Goal: Information Seeking & Learning: Find specific fact

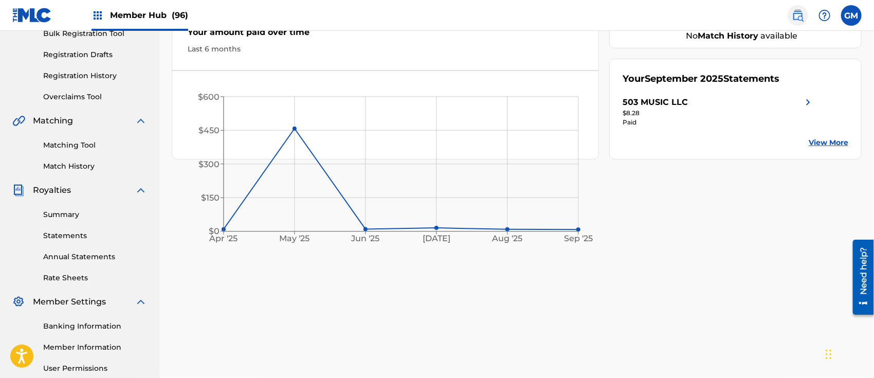
click at [798, 16] on img at bounding box center [798, 15] width 12 height 12
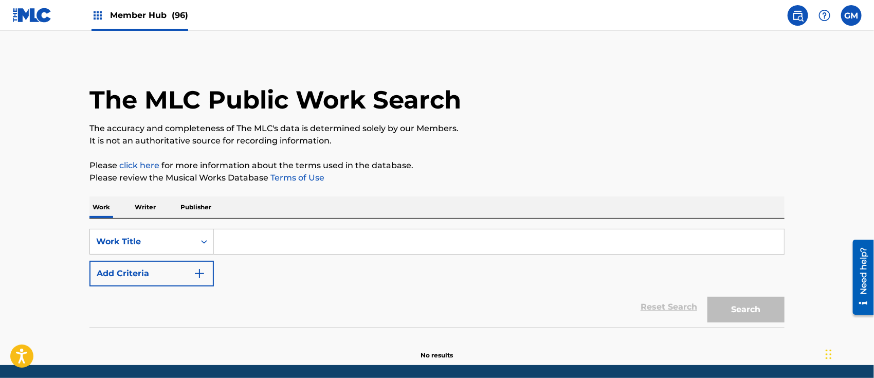
click at [247, 249] on input "Search Form" at bounding box center [499, 241] width 570 height 25
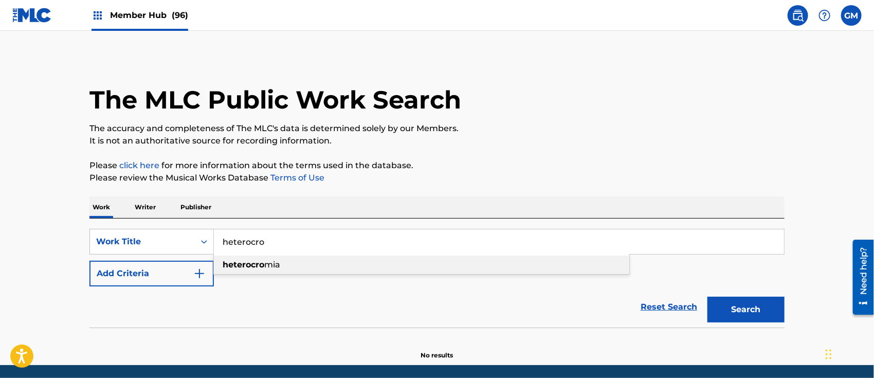
click at [253, 265] on strong "heterocro" at bounding box center [244, 265] width 42 height 10
type input "heterocromia"
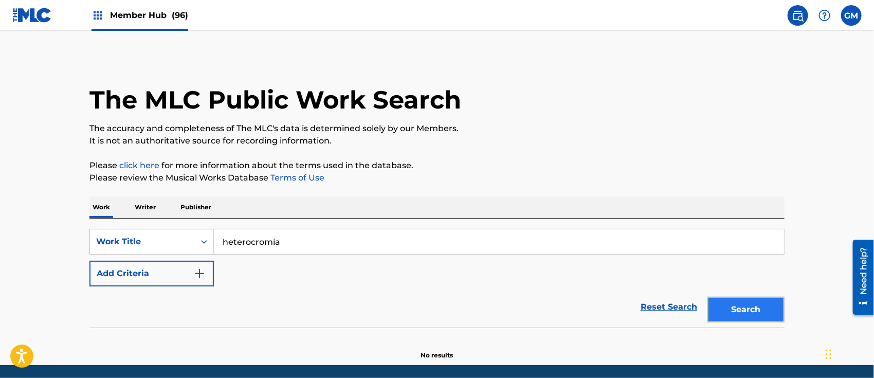
click at [745, 309] on button "Search" at bounding box center [746, 310] width 77 height 26
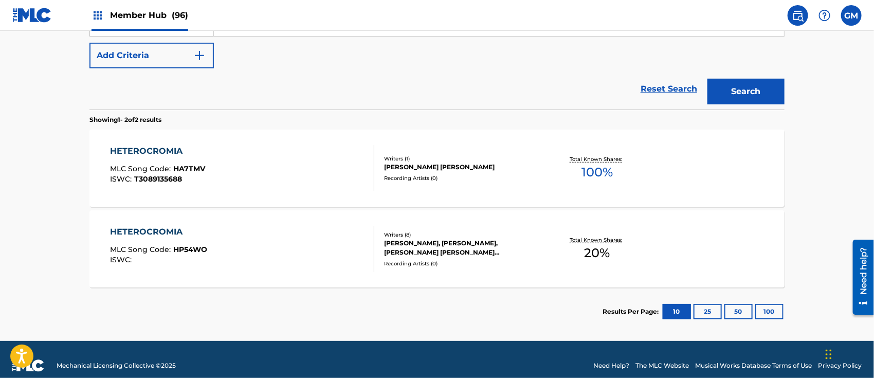
scroll to position [230, 0]
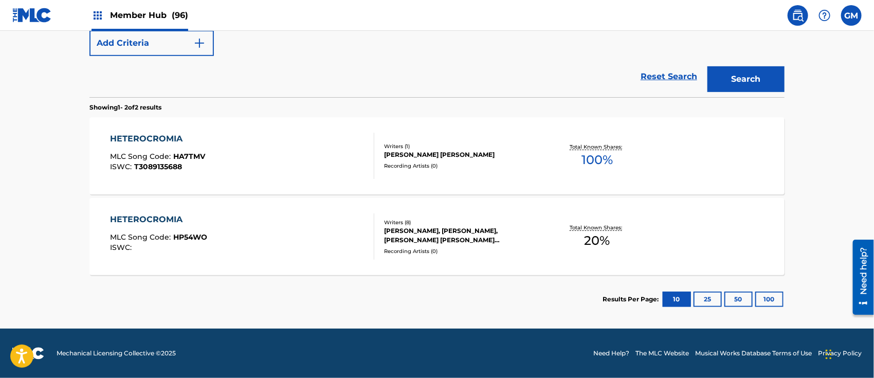
click at [206, 230] on div "HETEROCROMIA MLC Song Code : HP54WO ISWC :" at bounding box center [159, 236] width 97 height 46
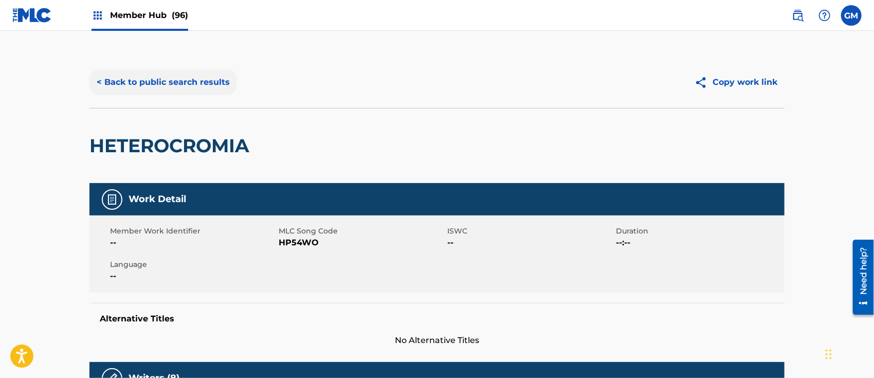
click at [198, 76] on button "< Back to public search results" at bounding box center [163, 82] width 148 height 26
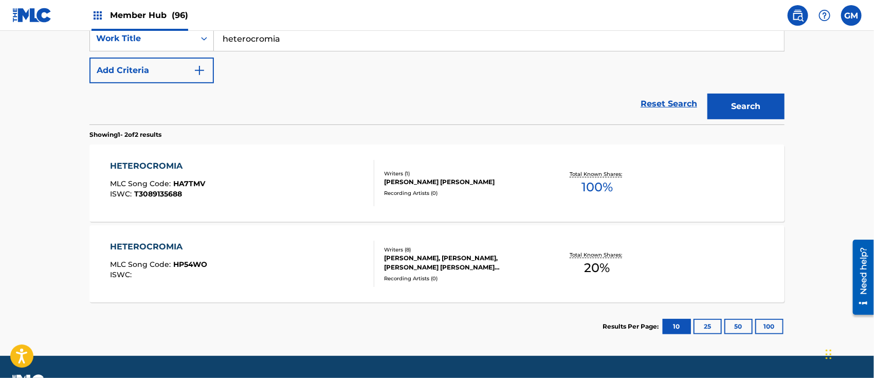
click at [216, 177] on div "HETEROCROMIA MLC Song Code : HA7TMV ISWC : T3089135688" at bounding box center [243, 183] width 264 height 46
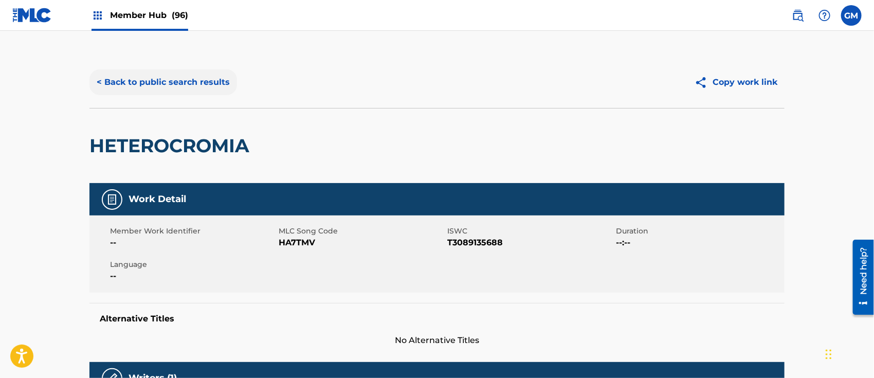
click at [181, 77] on button "< Back to public search results" at bounding box center [163, 82] width 148 height 26
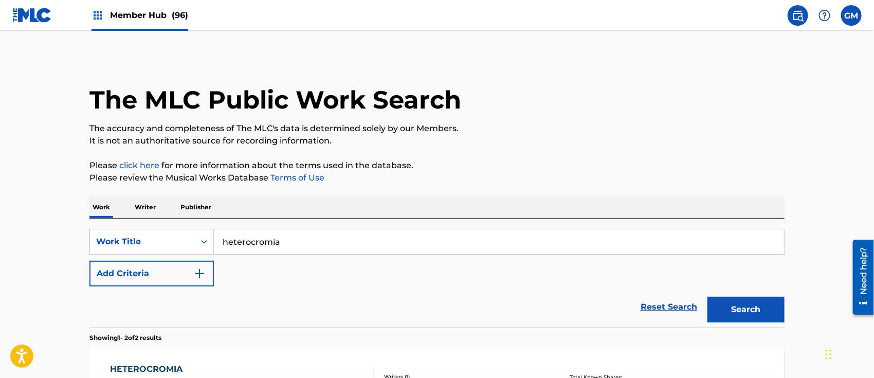
scroll to position [203, 0]
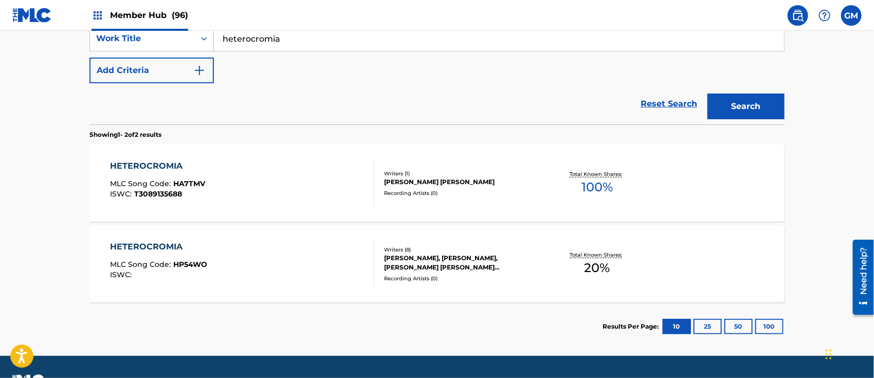
click at [197, 257] on div "HETEROCROMIA MLC Song Code : HP54WO ISWC :" at bounding box center [159, 264] width 97 height 46
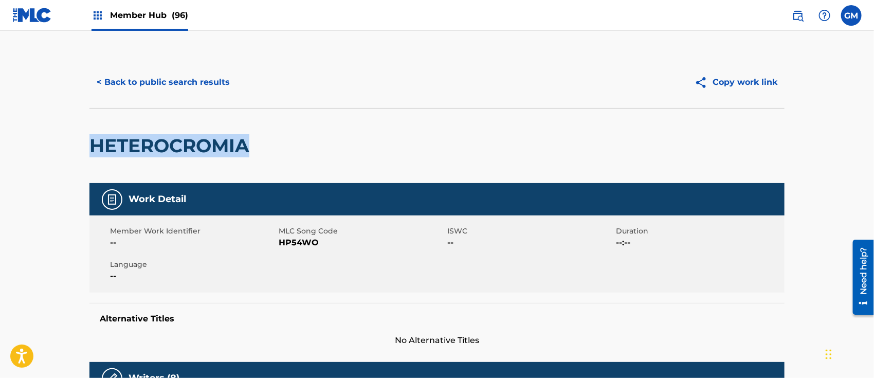
drag, startPoint x: 94, startPoint y: 146, endPoint x: 251, endPoint y: 150, distance: 157.4
click at [251, 150] on h2 "HETEROCROMIA" at bounding box center [171, 145] width 165 height 23
copy h2 "HETEROCROMIA"
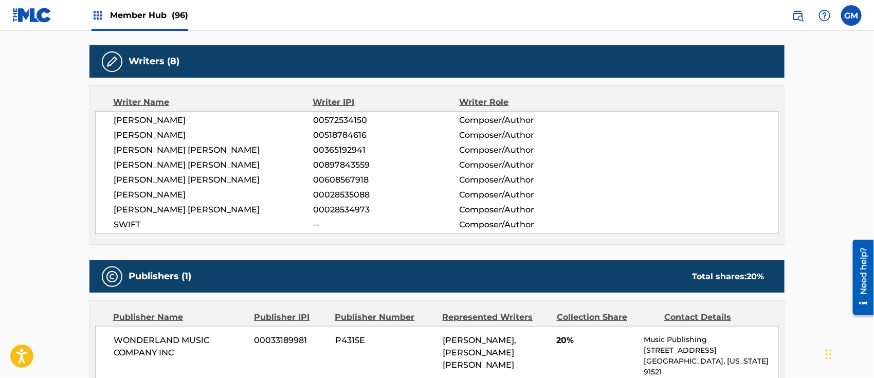
scroll to position [320, 0]
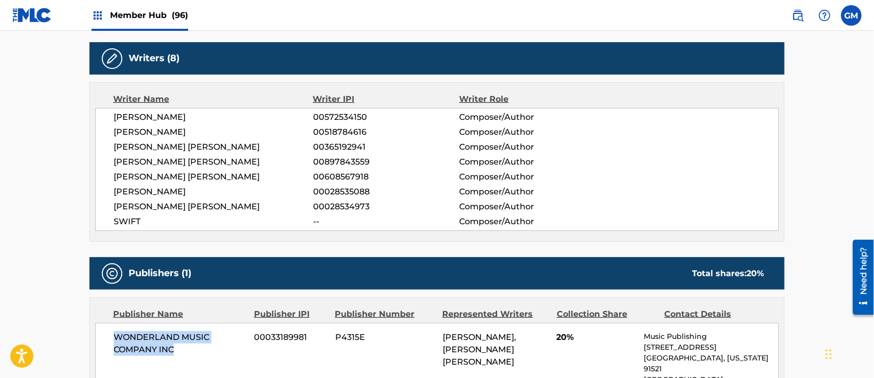
drag, startPoint x: 112, startPoint y: 337, endPoint x: 192, endPoint y: 347, distance: 80.2
click at [192, 347] on div "WONDERLAND MUSIC COMPANY INC 00033189981 P4315E [PERSON_NAME], [PERSON_NAME] [P…" at bounding box center [437, 363] width 684 height 81
copy span "WONDERLAND MUSIC COMPANY INC"
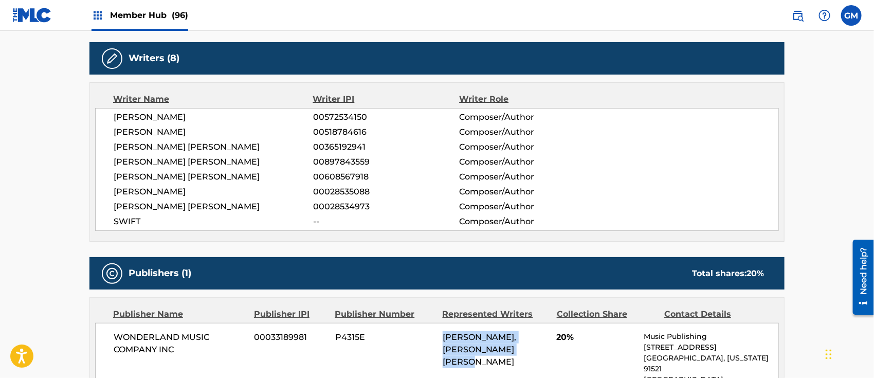
drag, startPoint x: 443, startPoint y: 337, endPoint x: 539, endPoint y: 348, distance: 96.3
click at [539, 348] on div "[PERSON_NAME], [PERSON_NAME] [PERSON_NAME]" at bounding box center [496, 349] width 106 height 37
copy span "[PERSON_NAME], [PERSON_NAME] [PERSON_NAME]"
click at [687, 158] on div "[PERSON_NAME] [PERSON_NAME] 00897843559 Composer/Author" at bounding box center [446, 162] width 665 height 12
